Goal: Information Seeking & Learning: Compare options

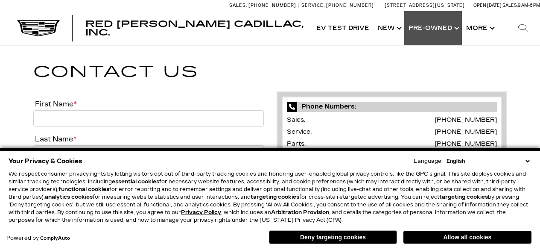
click at [435, 32] on link "Show Pre-Owned" at bounding box center [433, 28] width 58 height 34
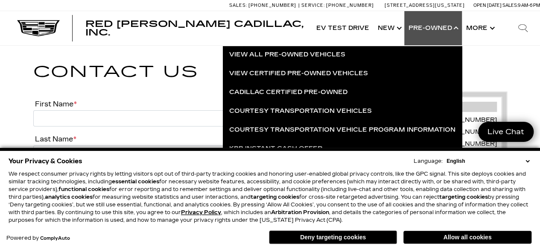
click at [524, 164] on select "English Spanish / Español English / United Kingdom Korean / 한국어 Vietnamese / Ti…" at bounding box center [488, 161] width 87 height 8
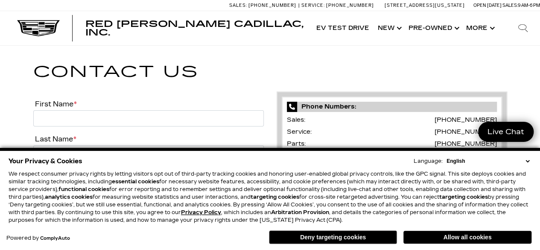
click at [416, 74] on h1 "Contact Us" at bounding box center [270, 71] width 474 height 25
click at [528, 164] on select "English Spanish / Español English / United Kingdom Korean / 한국어 Vietnamese / Ti…" at bounding box center [488, 161] width 87 height 8
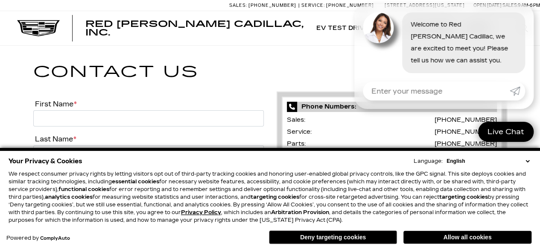
click at [453, 158] on select "English Spanish / Español English / United Kingdom Korean / 한국어 Vietnamese / Ti…" at bounding box center [488, 161] width 87 height 8
click at [255, 44] on div "Red Noland Cadillac, Inc. Accessible Menu EV Test Drive Show New Cadillac Cross…" at bounding box center [270, 28] width 540 height 34
click at [357, 236] on button "Deny targeting cookies" at bounding box center [333, 237] width 128 height 14
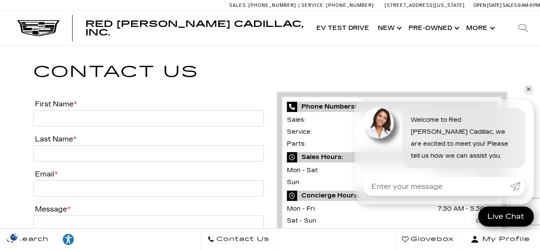
click at [528, 90] on link "✕" at bounding box center [529, 90] width 10 height 10
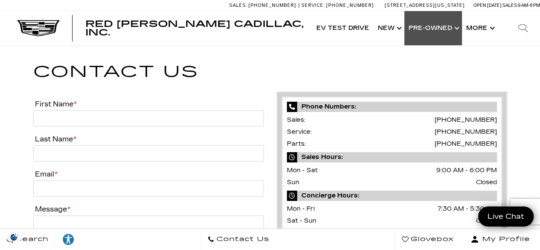
click at [453, 32] on link "Show Pre-Owned" at bounding box center [433, 28] width 58 height 34
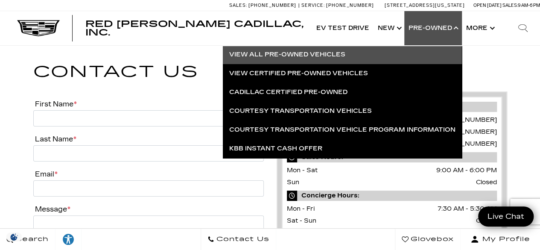
click at [318, 60] on link "View All Pre-Owned Vehicles" at bounding box center [342, 54] width 239 height 19
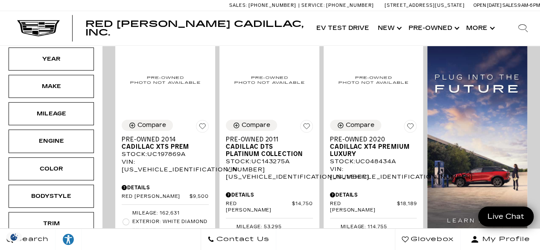
scroll to position [173, 0]
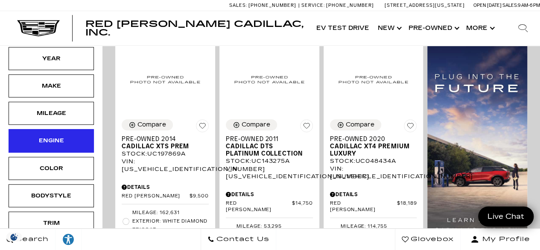
click at [51, 141] on div "Engine" at bounding box center [51, 140] width 43 height 9
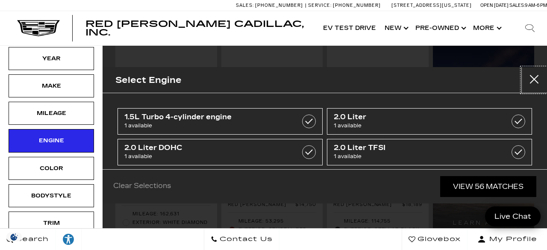
click at [527, 80] on button "Close" at bounding box center [534, 80] width 26 height 26
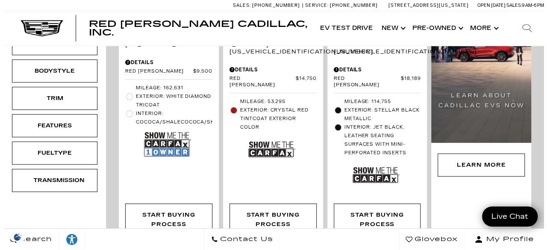
scroll to position [314, 0]
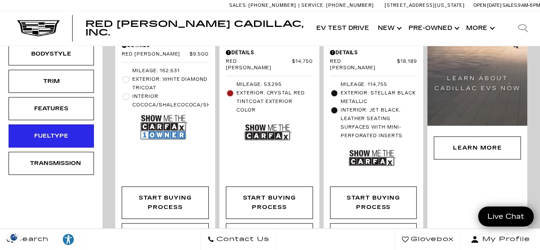
click at [57, 132] on div "Fueltype" at bounding box center [51, 135] width 43 height 9
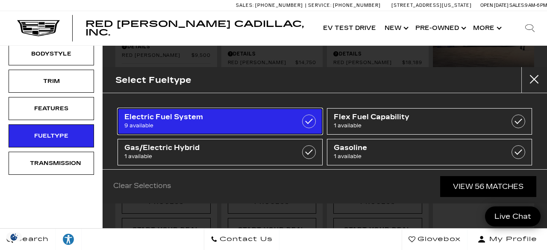
click at [305, 120] on label at bounding box center [309, 121] width 14 height 14
type input "$24,000"
checkbox input "true"
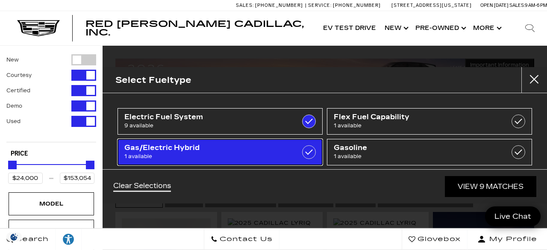
click at [305, 150] on label at bounding box center [309, 152] width 14 height 14
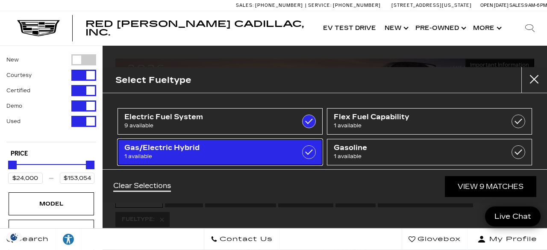
checkbox input "true"
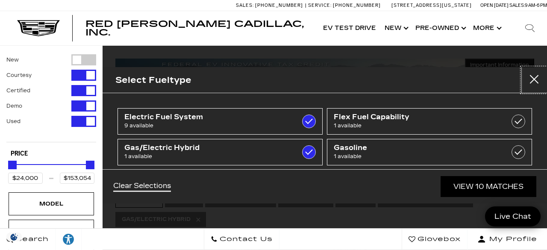
click at [528, 80] on button "Close" at bounding box center [534, 80] width 26 height 26
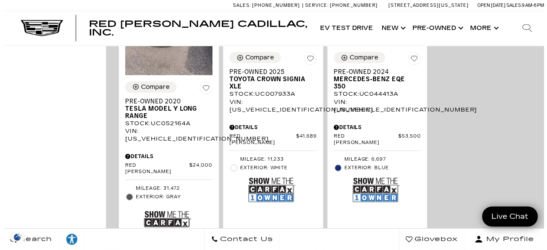
scroll to position [1268, 0]
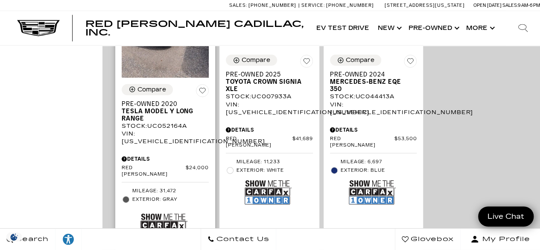
click at [124, 156] on icon "Pricing Details - Pre-Owned 2020 Tesla Model Y Long Range" at bounding box center [125, 158] width 6 height 5
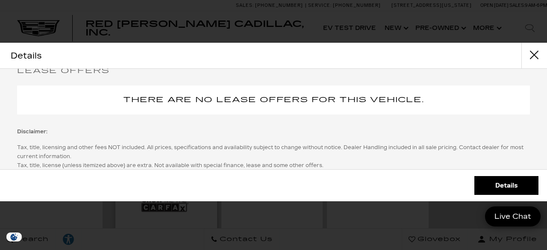
scroll to position [324, 0]
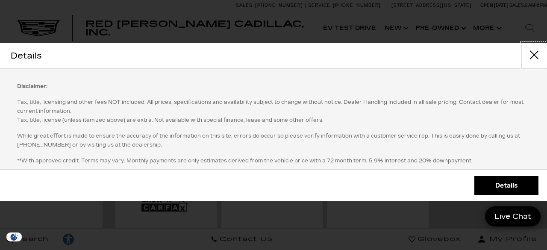
click at [534, 55] on button "Close" at bounding box center [534, 56] width 26 height 26
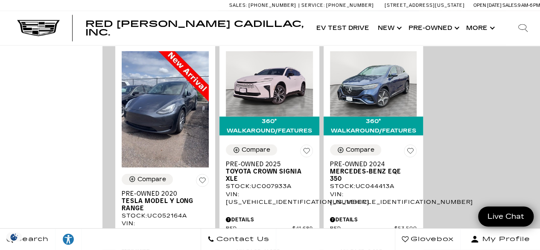
scroll to position [1171, 0]
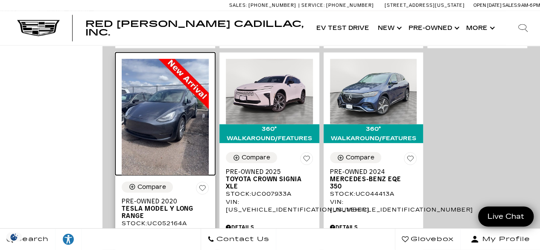
click at [138, 104] on img at bounding box center [165, 117] width 87 height 116
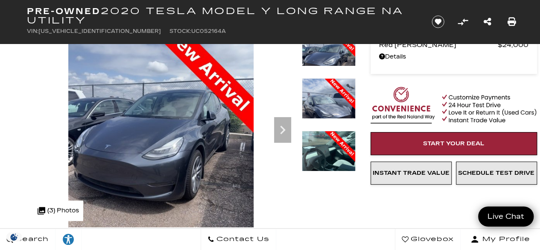
scroll to position [56, 0]
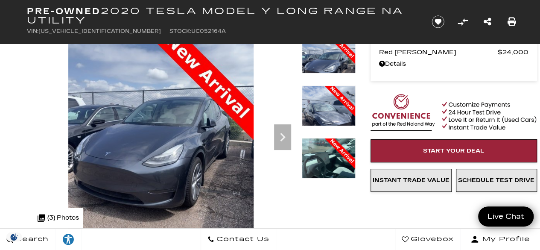
click at [326, 150] on img at bounding box center [329, 173] width 54 height 71
click at [337, 165] on img at bounding box center [329, 173] width 54 height 71
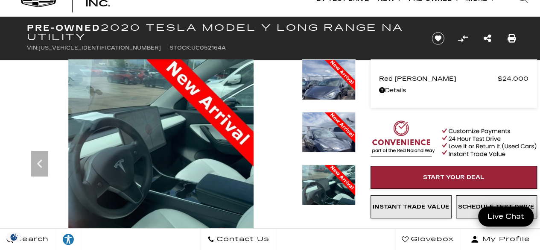
scroll to position [32, 0]
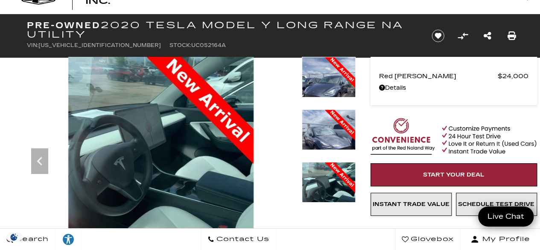
click at [187, 173] on img at bounding box center [161, 180] width 269 height 247
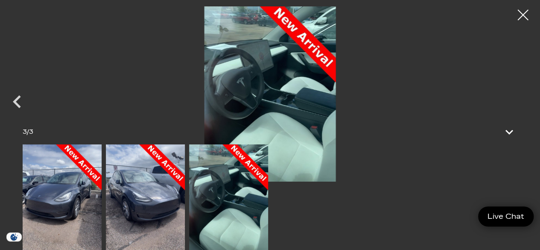
click at [165, 206] on img at bounding box center [145, 196] width 79 height 105
click at [520, 18] on div at bounding box center [523, 15] width 23 height 23
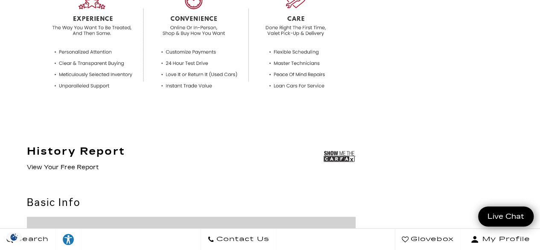
scroll to position [0, 0]
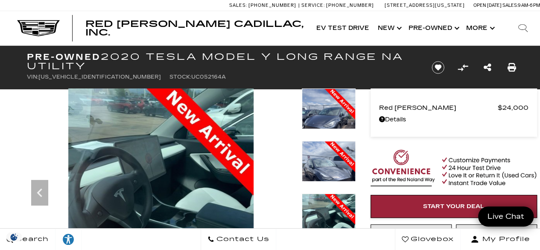
click at [495, 151] on img at bounding box center [454, 168] width 167 height 39
click at [41, 191] on icon "Previous" at bounding box center [39, 192] width 17 height 17
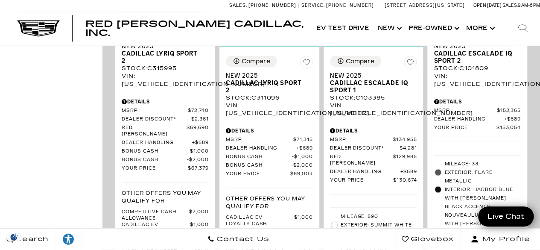
scroll to position [780, 0]
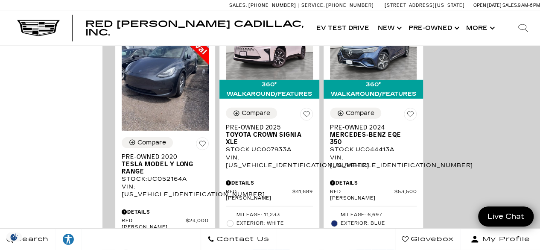
scroll to position [1217, 0]
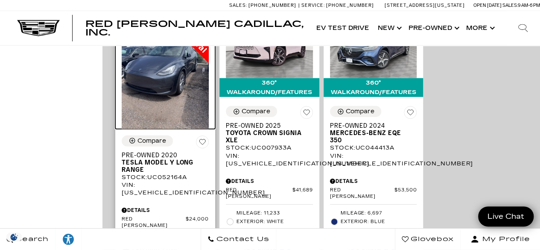
click at [173, 79] on img at bounding box center [165, 71] width 87 height 116
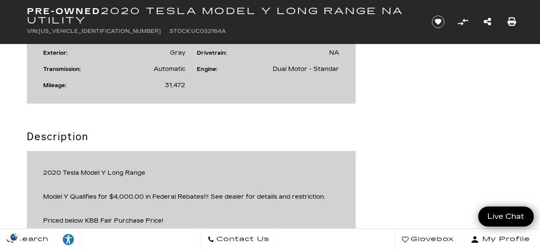
scroll to position [551, 0]
